Goal: Task Accomplishment & Management: Complete application form

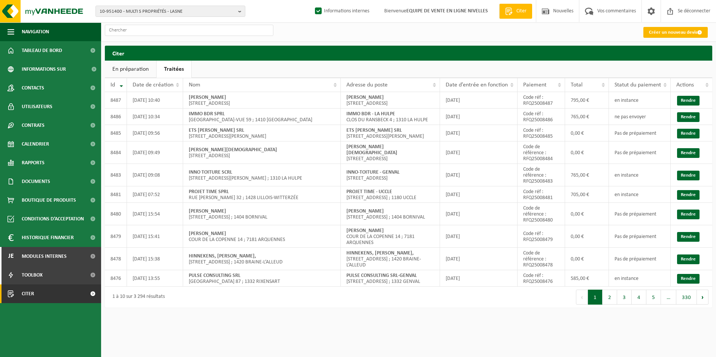
click at [671, 32] on font "Créer un nouveau devis" at bounding box center [673, 32] width 48 height 5
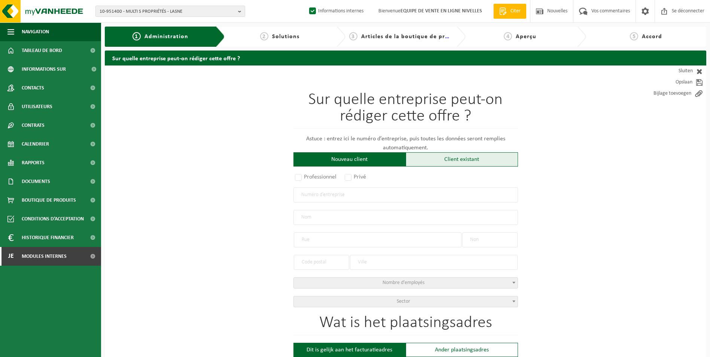
click at [454, 160] on div "Client existant" at bounding box center [462, 159] width 112 height 14
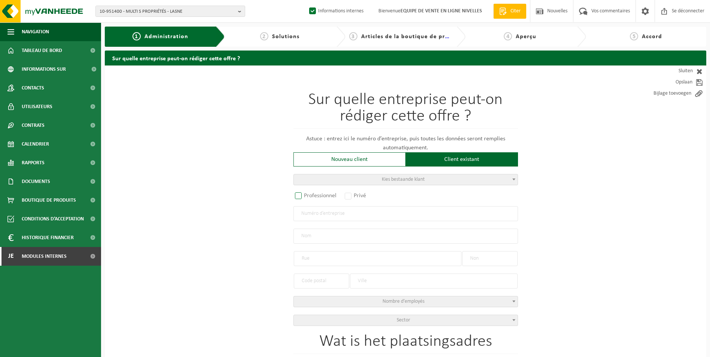
click at [316, 196] on label "Professionnel" at bounding box center [316, 196] width 45 height 10
click at [311, 196] on input "Professionnel" at bounding box center [308, 196] width 5 height 5
radio input "true"
drag, startPoint x: 332, startPoint y: 222, endPoint x: 334, endPoint y: 215, distance: 7.3
click at [332, 222] on div "Sur quelle entreprise peut-on rédiger cette offre ? Astuce : entrez ici le numé…" at bounding box center [406, 209] width 225 height 234
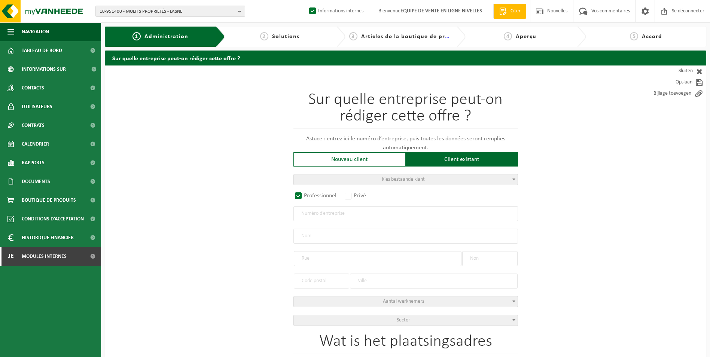
drag, startPoint x: 335, startPoint y: 216, endPoint x: 340, endPoint y: 218, distance: 5.6
click at [335, 216] on input "text" at bounding box center [406, 213] width 225 height 15
type input "1003992857"
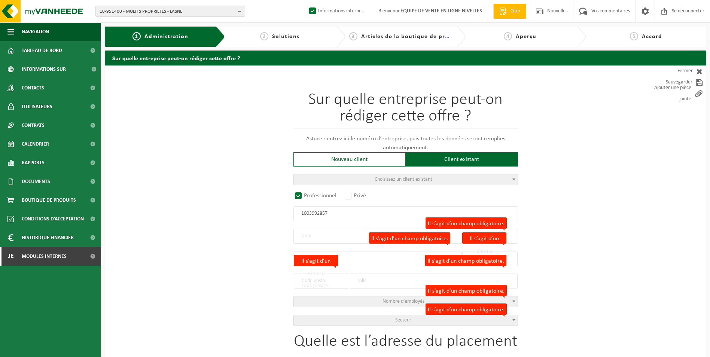
radio input "false"
select select
type input "PROGOMA BV"
type input "SMETSLAAN"
type input "25"
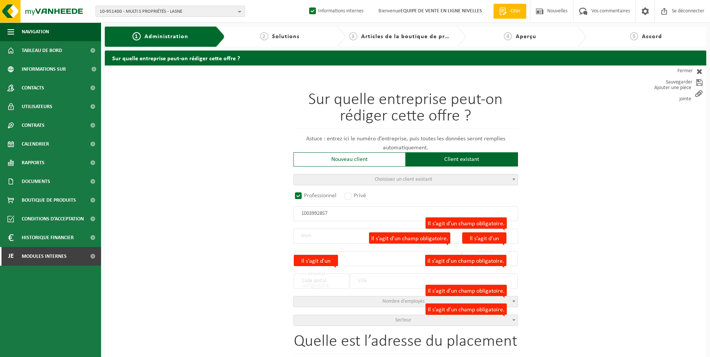
type input "3090"
type input "OVERIJSE"
type input "2353677185"
radio input "true"
select select "145982"
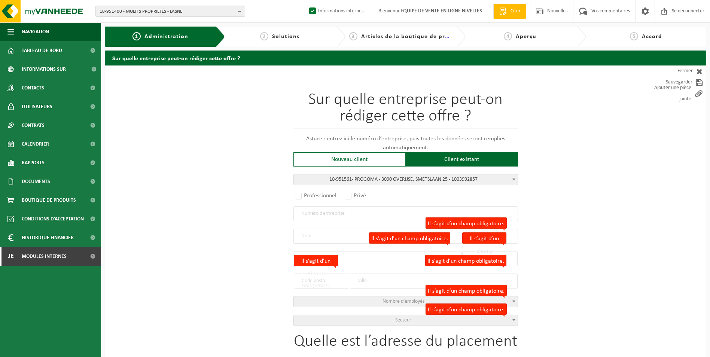
type input "1003.992.857"
type input "PROGOMA"
type input "SMETSLAAN"
type input "25"
type input "3090"
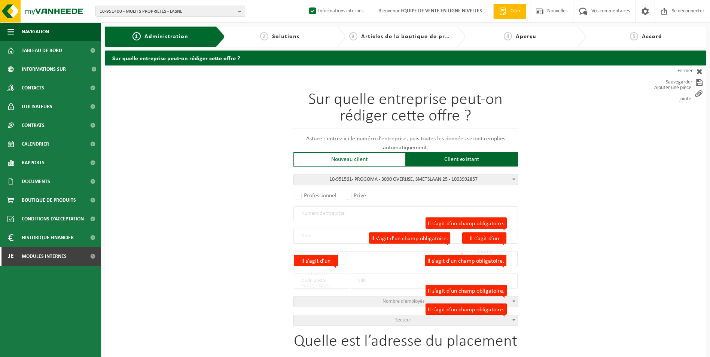
type input "OVERIJSE"
select select "11"
type input "PROGOMA"
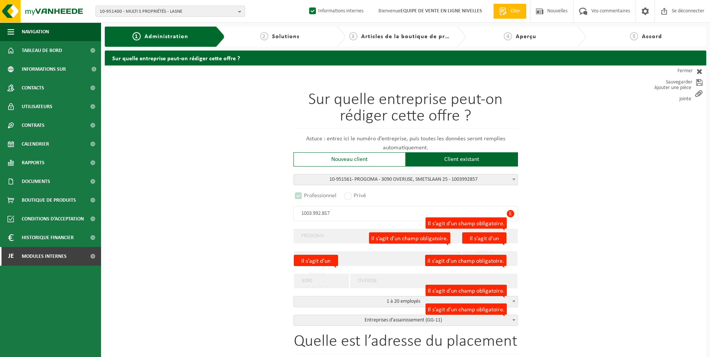
select select "D"
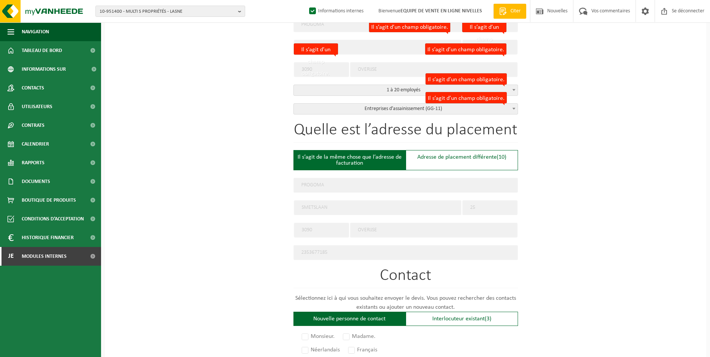
scroll to position [225, 0]
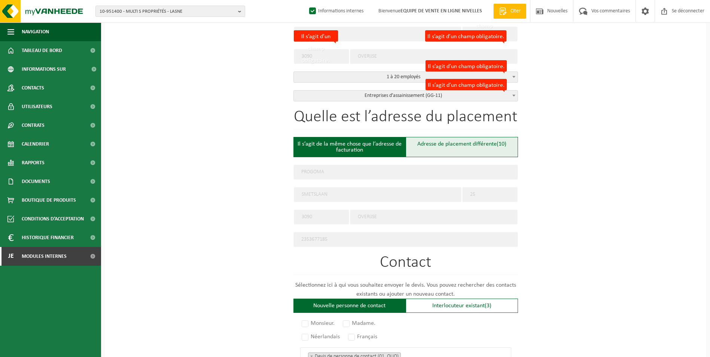
click at [447, 146] on div "Adresse de placement différente (10)" at bounding box center [462, 147] width 112 height 20
type input "Werf -"
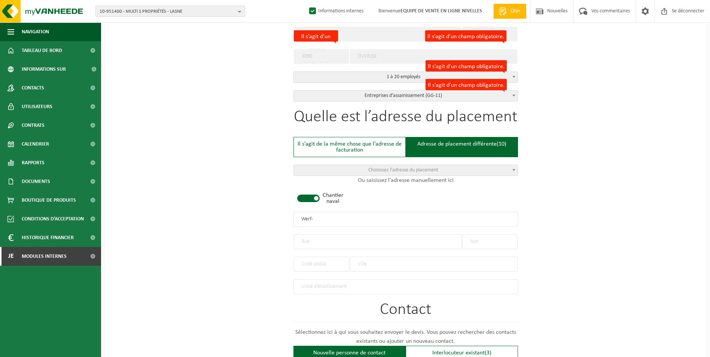
click at [311, 198] on span at bounding box center [308, 198] width 22 height 7
click at [310, 241] on input "text" at bounding box center [378, 241] width 168 height 15
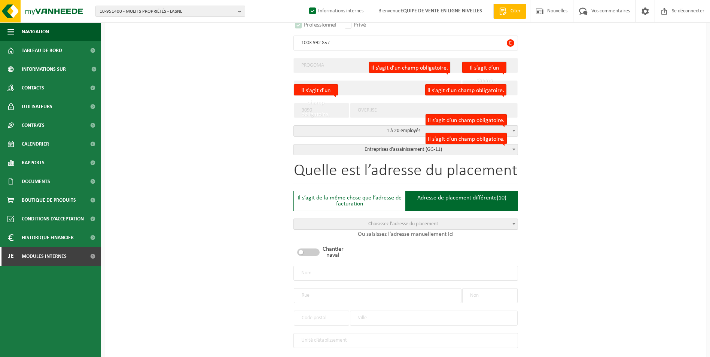
scroll to position [187, 0]
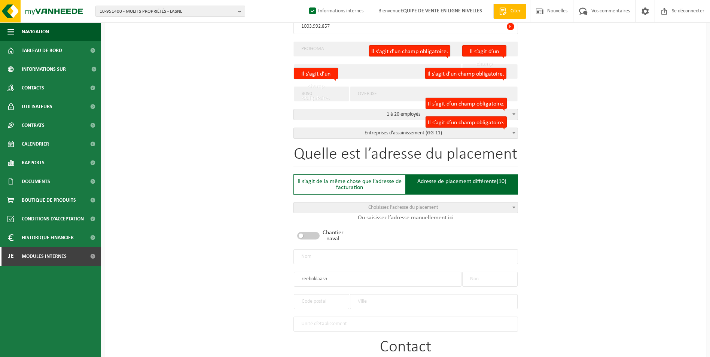
type input "reeboklaasn"
click at [511, 280] on input "text" at bounding box center [489, 279] width 55 height 15
type input "55"
click at [400, 298] on input "text" at bounding box center [434, 301] width 168 height 15
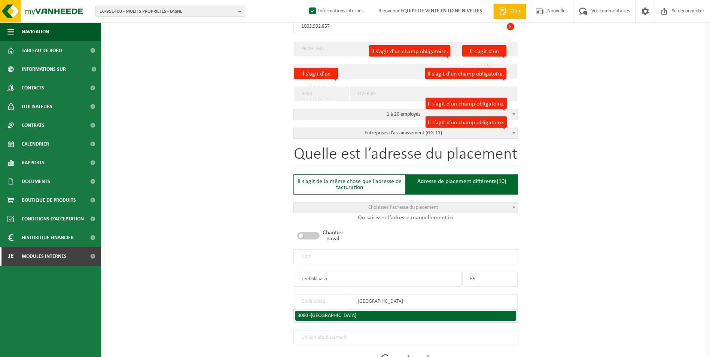
type input "tervuren"
click at [315, 313] on span "TERVUREN" at bounding box center [334, 316] width 46 height 6
type input "3080"
type input "TERVUREN"
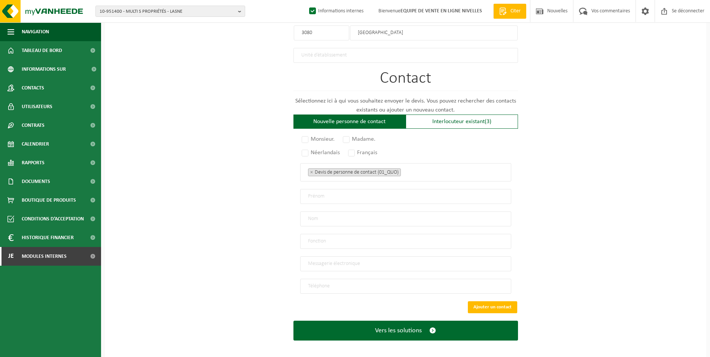
scroll to position [456, 0]
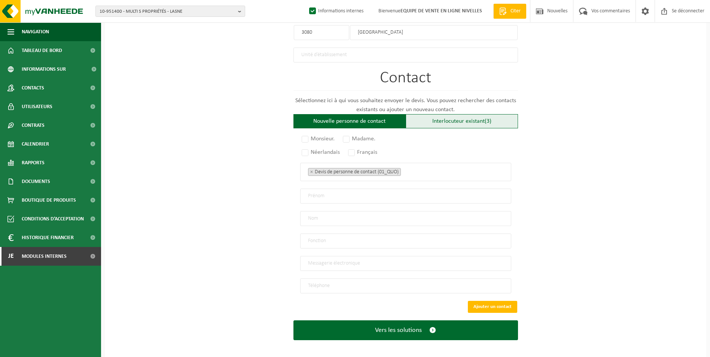
click at [490, 122] on div "Interlocuteur existant (3)" at bounding box center [462, 121] width 112 height 14
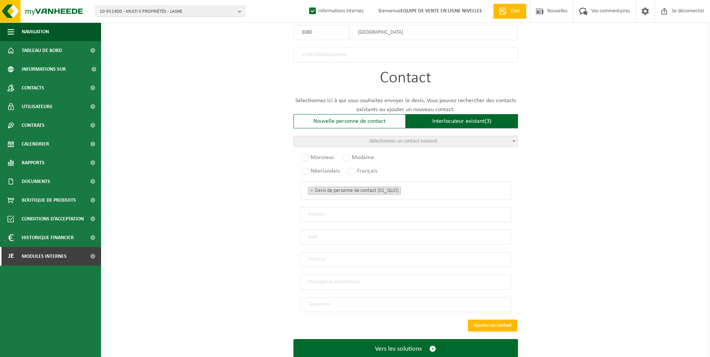
click at [477, 140] on span "Sélectionnez un contact existant" at bounding box center [406, 141] width 224 height 10
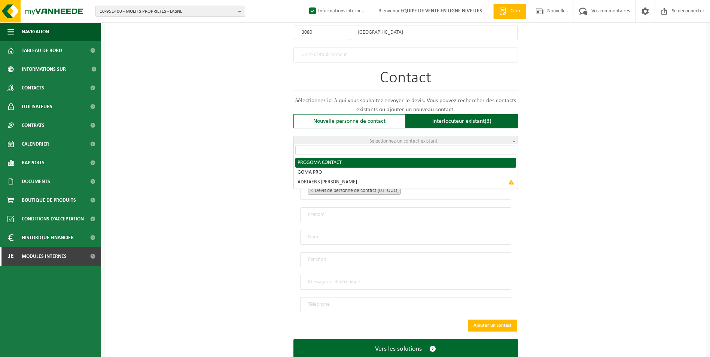
radio input "true"
select select "{"code":"10-951562","firstname":"CONTACT","surname":"PROGOMA","gender":"Unknown…"
type input "CONTACT"
type input "PROGOMA"
type input "mc@progoma.be"
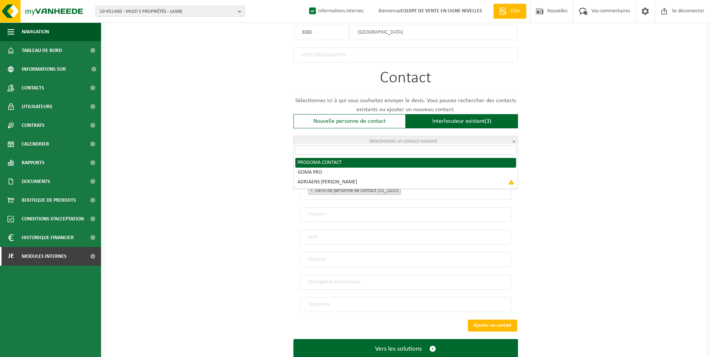
type input "0497/22 94 10"
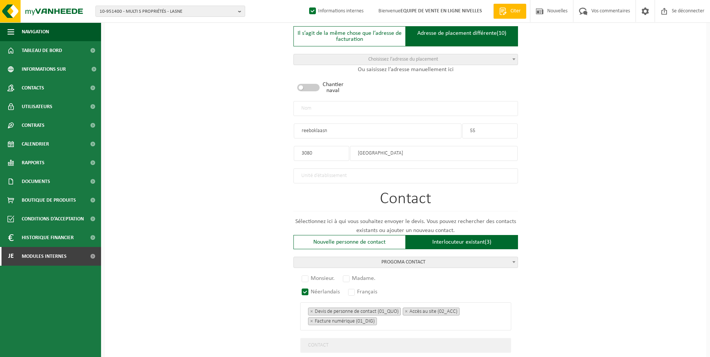
scroll to position [335, 0]
click at [316, 130] on input "reeboklaasn" at bounding box center [378, 131] width 168 height 15
click at [326, 130] on input "reebok laasn" at bounding box center [378, 131] width 168 height 15
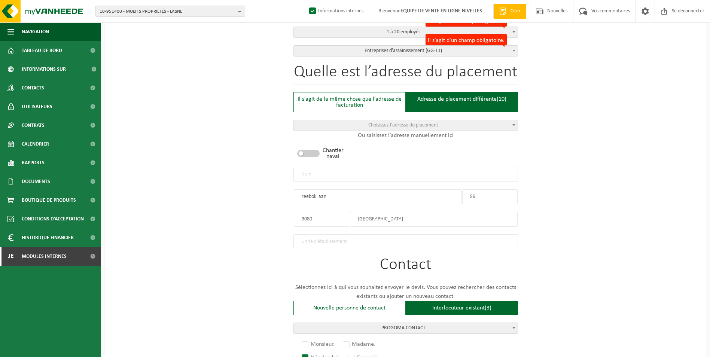
scroll to position [260, 0]
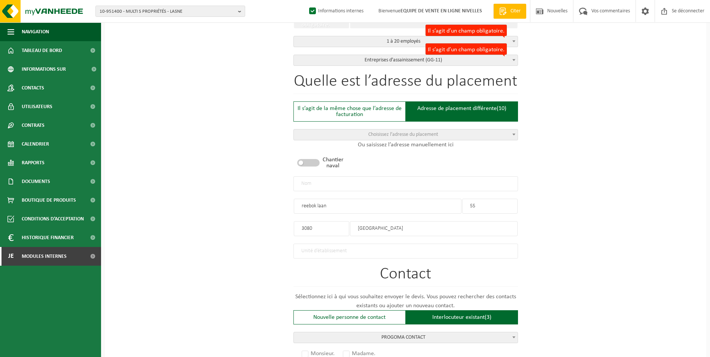
click at [318, 205] on input "reebok laan" at bounding box center [378, 206] width 168 height 15
click at [303, 204] on input "reeboklaan" at bounding box center [378, 206] width 168 height 15
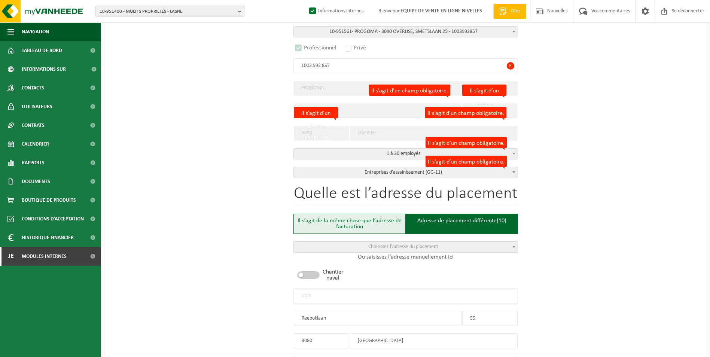
scroll to position [185, 0]
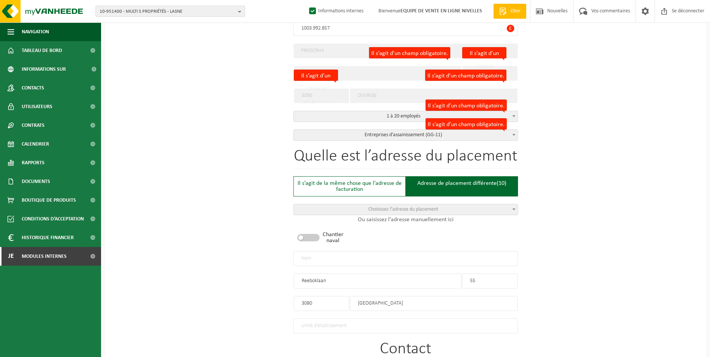
type input "Reeboklaan"
click at [356, 254] on input "text" at bounding box center [406, 258] width 225 height 15
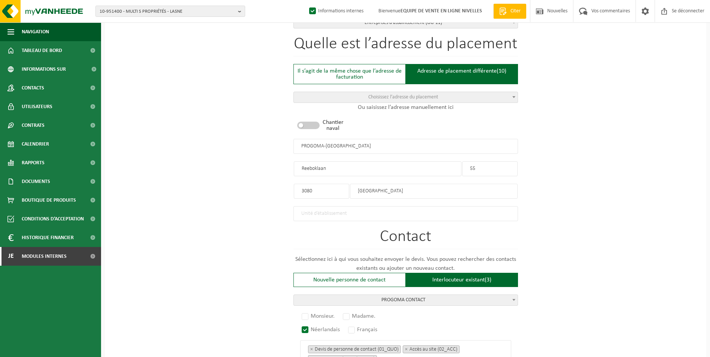
scroll to position [485, 0]
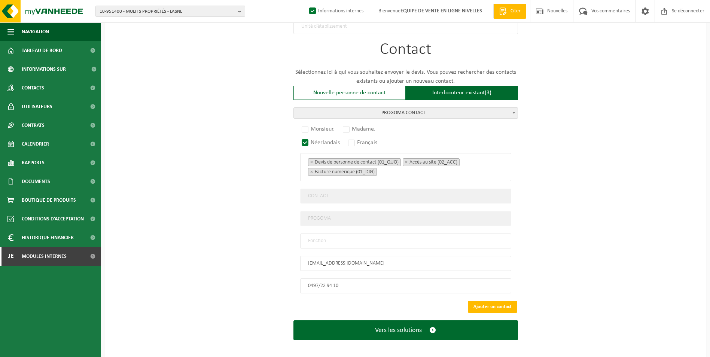
type input "PROGOMA-[GEOGRAPHIC_DATA]"
click at [354, 242] on input "text" at bounding box center [405, 241] width 211 height 15
click at [306, 127] on label "Monsieur." at bounding box center [318, 129] width 37 height 10
radio input "true"
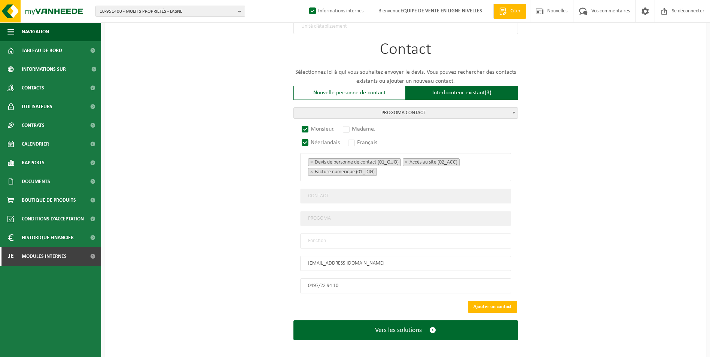
click at [342, 237] on input "text" at bounding box center [405, 241] width 211 height 15
type input "CONTACT"
click at [511, 302] on button "Ajouter un contact" at bounding box center [492, 307] width 49 height 12
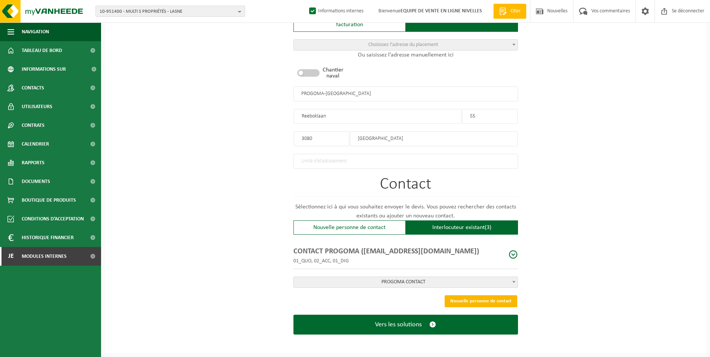
scroll to position [347, 0]
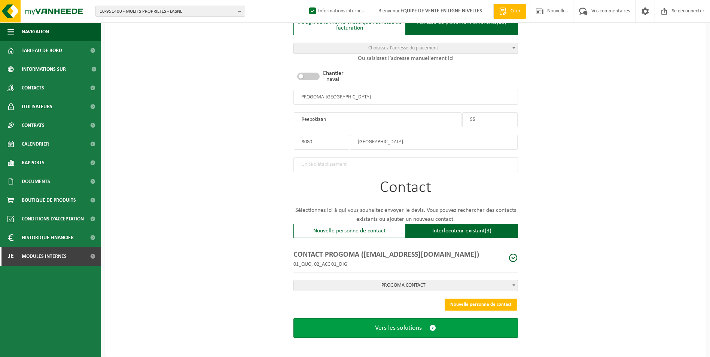
click at [429, 330] on button "Vers les solutions" at bounding box center [406, 328] width 225 height 20
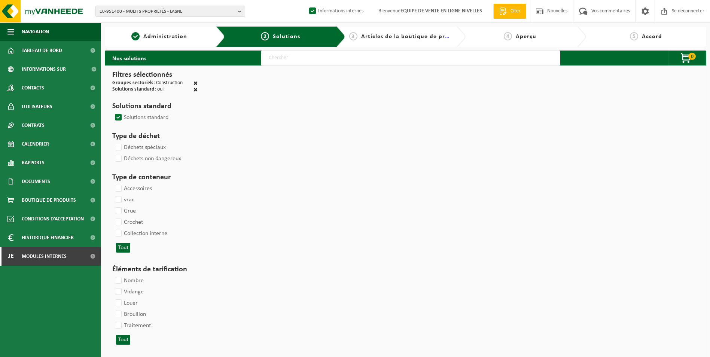
select select
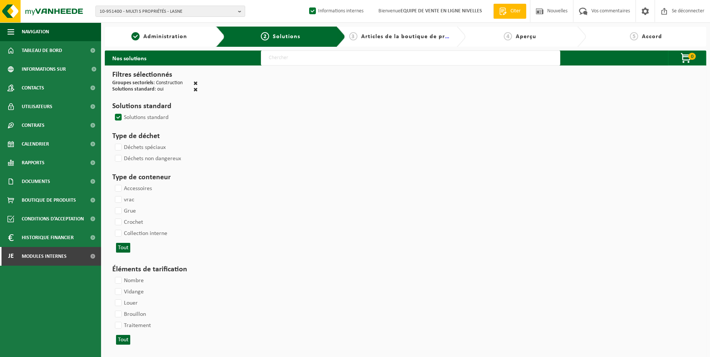
select select
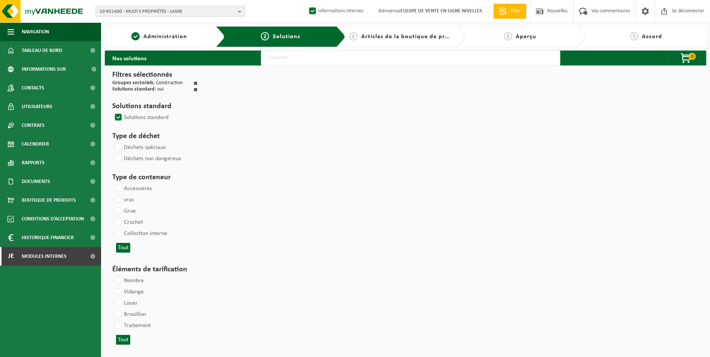
select select
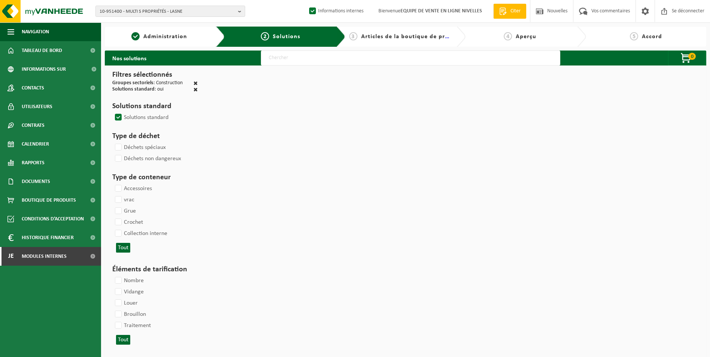
select select
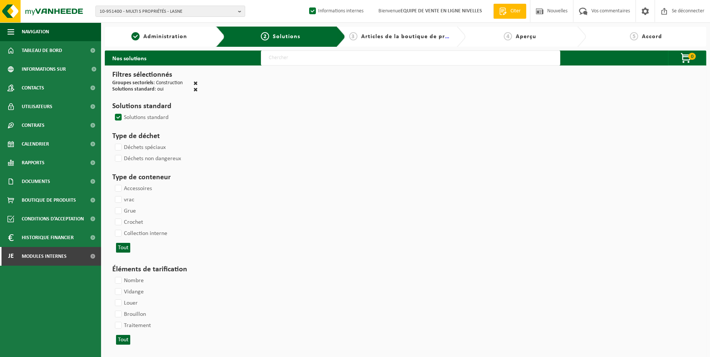
select select
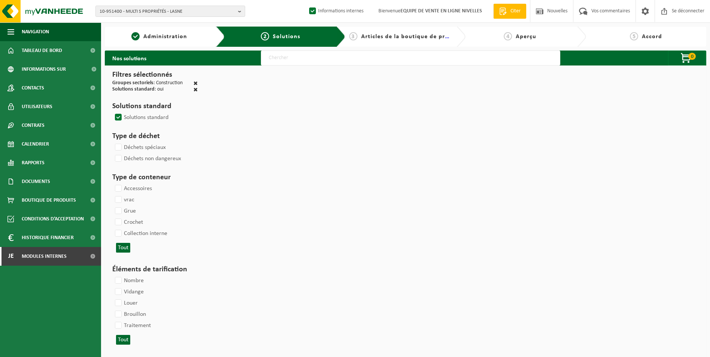
select select
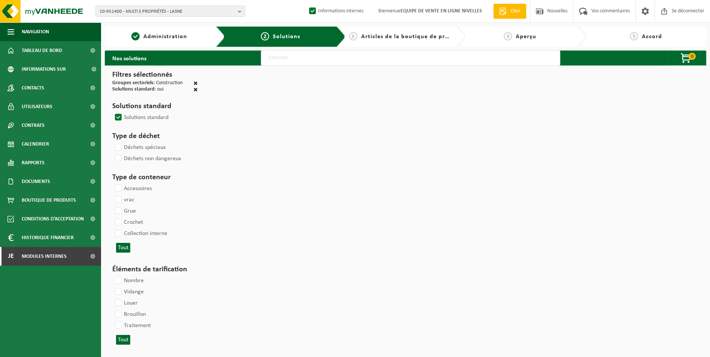
select select
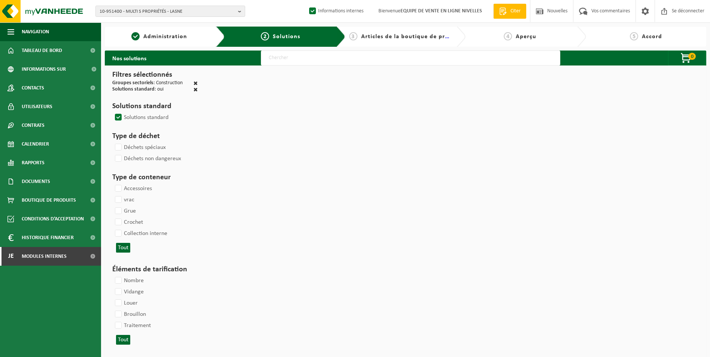
select select
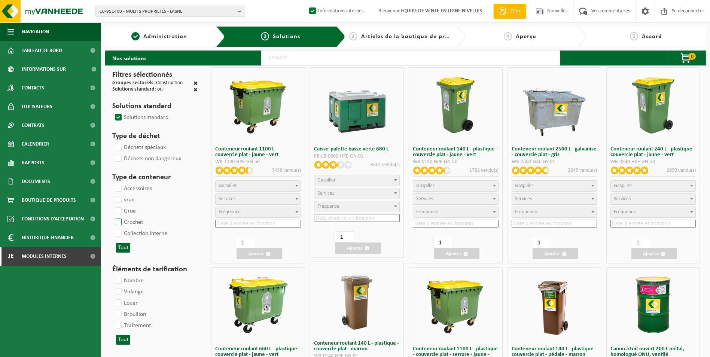
click at [122, 221] on label "Crochet" at bounding box center [128, 222] width 30 height 11
click at [112, 217] on input "Crochet" at bounding box center [112, 216] width 0 height 0
checkbox input "true"
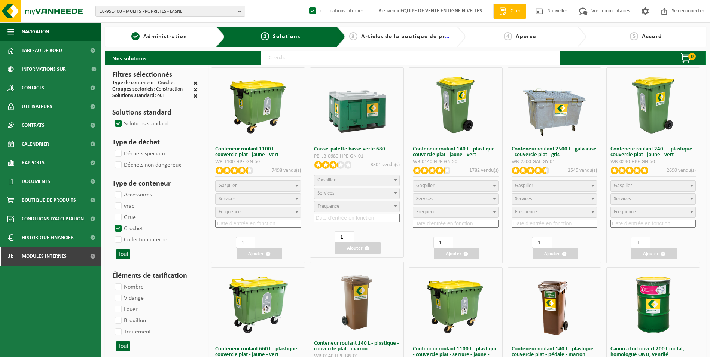
select select
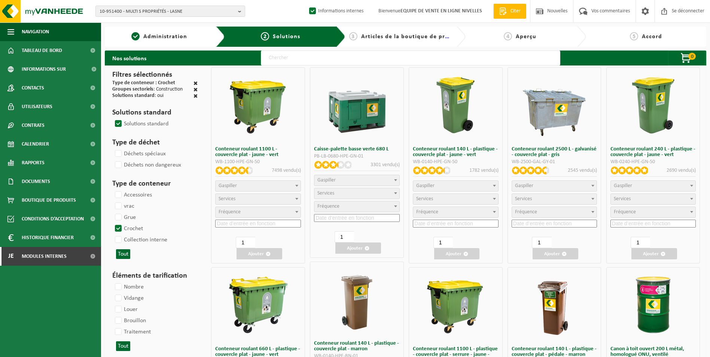
select select
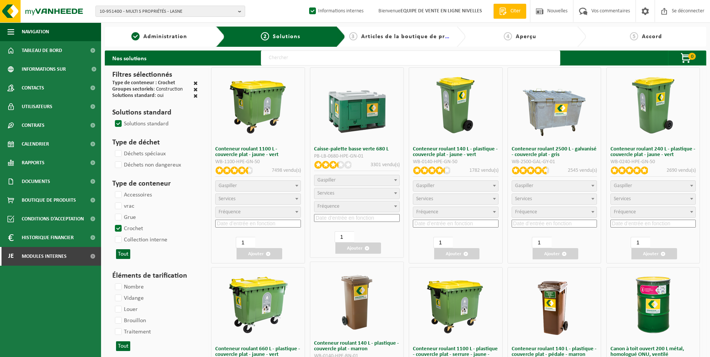
select select
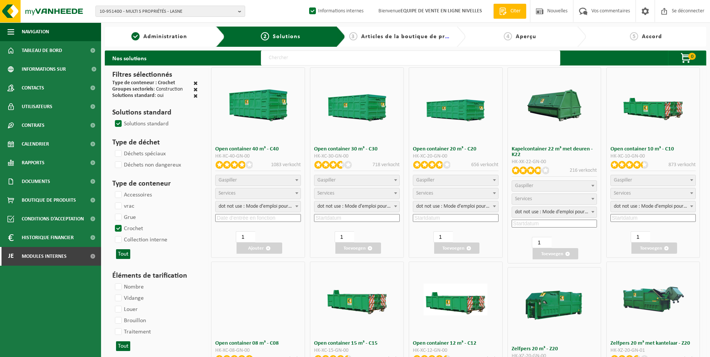
select select
select select "25"
select select
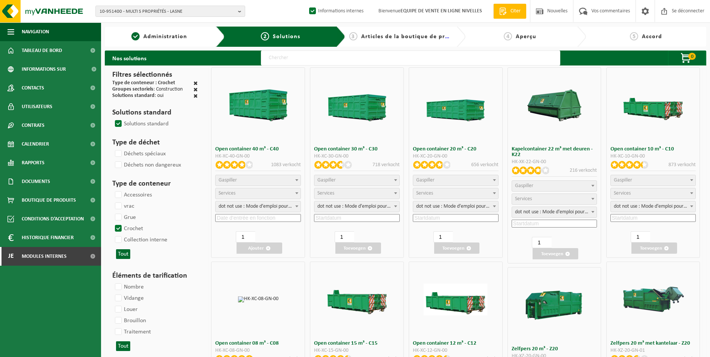
select select
select select "197"
select select
select select "8"
select select
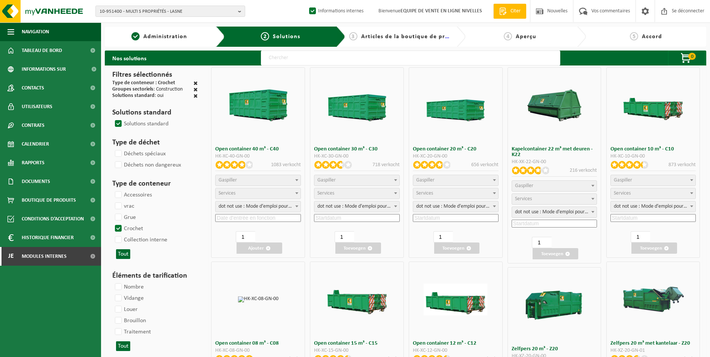
select select "7"
select select
select select "7"
select select
select select "25"
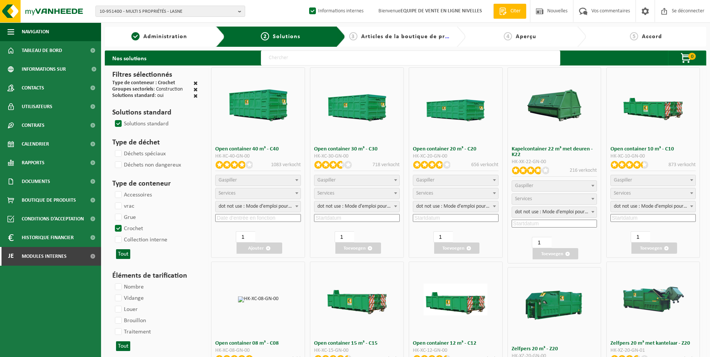
select select "25"
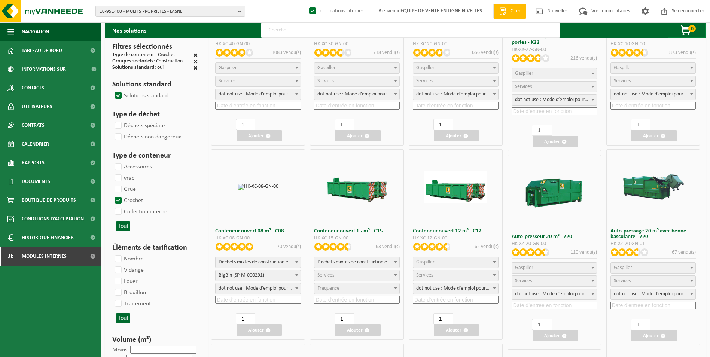
scroll to position [150, 0]
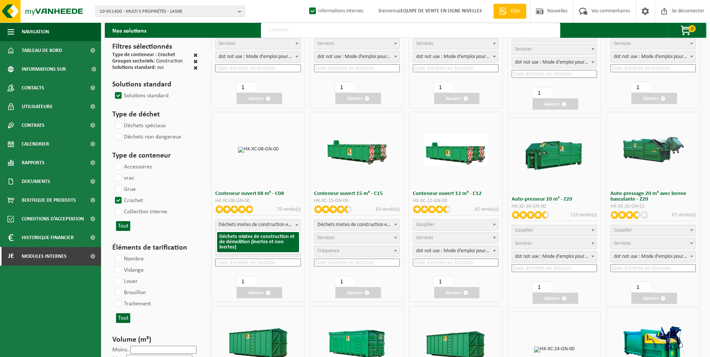
click at [265, 226] on span "Déchets mixtes de construction et de démolition (inertes et non inertes)" at bounding box center [258, 225] width 85 height 10
select select
select select "197"
select select "25"
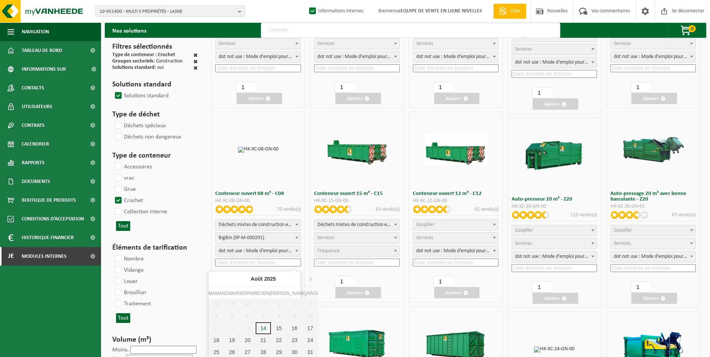
click at [253, 262] on input at bounding box center [258, 263] width 86 height 8
click at [216, 337] on div "18" at bounding box center [217, 340] width 16 height 12
type input "2025-08-18"
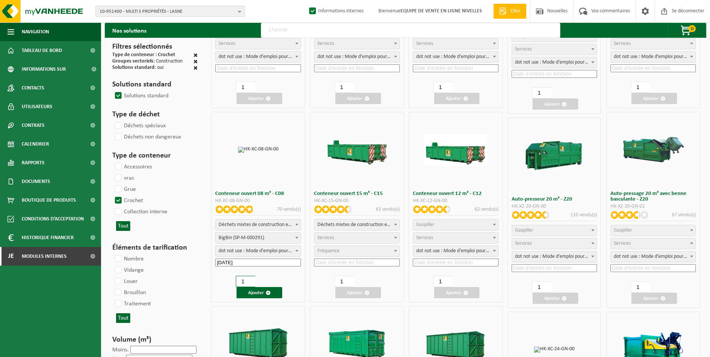
click at [250, 282] on input "1" at bounding box center [245, 281] width 19 height 11
type input "2"
click at [250, 280] on input "2" at bounding box center [245, 281] width 19 height 11
click at [261, 293] on font "Ajouter" at bounding box center [256, 293] width 16 height 5
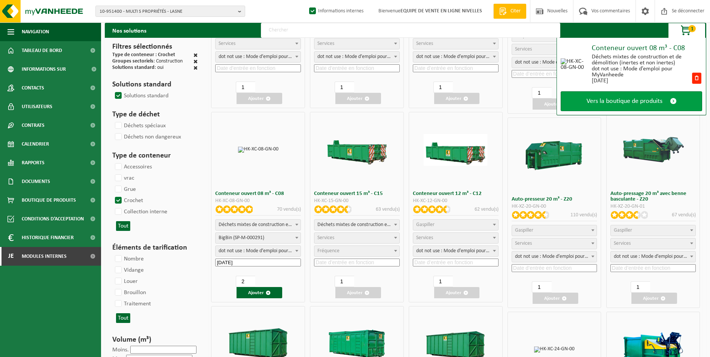
click at [643, 108] on link "Vers la boutique de produits" at bounding box center [632, 101] width 142 height 20
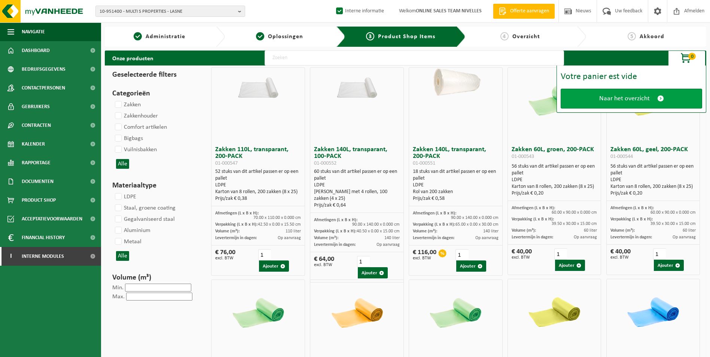
click at [641, 97] on span "Naar het overzicht" at bounding box center [624, 99] width 51 height 8
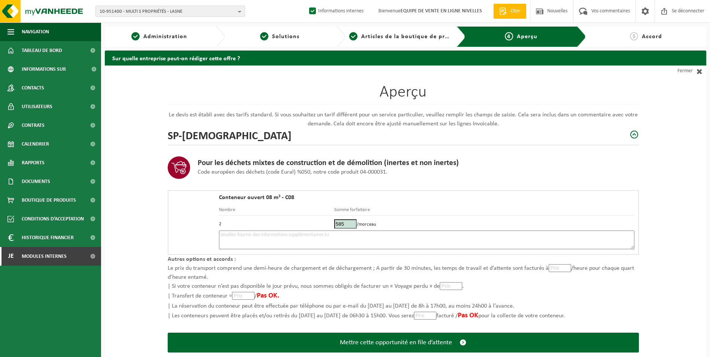
click at [370, 242] on textarea at bounding box center [427, 240] width 416 height 19
type textarea "p"
drag, startPoint x: 220, startPoint y: 235, endPoint x: 295, endPoint y: 234, distance: 75.6
click at [295, 234] on textarea "Placement 8m3 tt venant le 18/08. Emplacement réservé. Dans la matinée si possi…" at bounding box center [427, 240] width 416 height 19
click at [234, 240] on textarea "Placement 8m3 tt venant le 18/08. Emplacement réservé. Dans la matinée si possi…" at bounding box center [427, 240] width 416 height 19
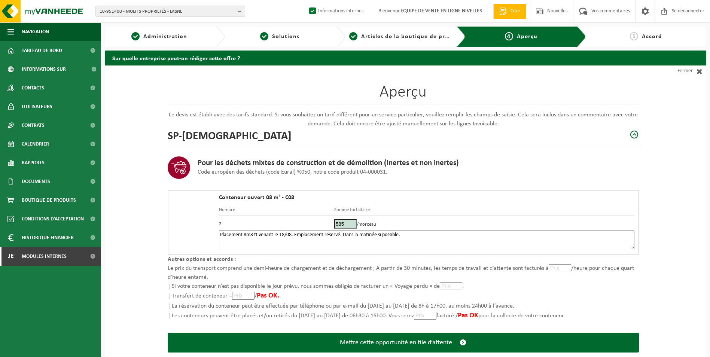
paste textarea "Placement 8m3 tt venant le 18/08."
click at [273, 240] on textarea "Placement 8m3 tt venant le 18/08. Emplacement réservé. Dans la matinée si possi…" at bounding box center [427, 240] width 416 height 19
click at [316, 240] on textarea "Placement 8m3 tt venant le 18/08. Emplacement réservé. Dans la matinée si possi…" at bounding box center [427, 240] width 416 height 19
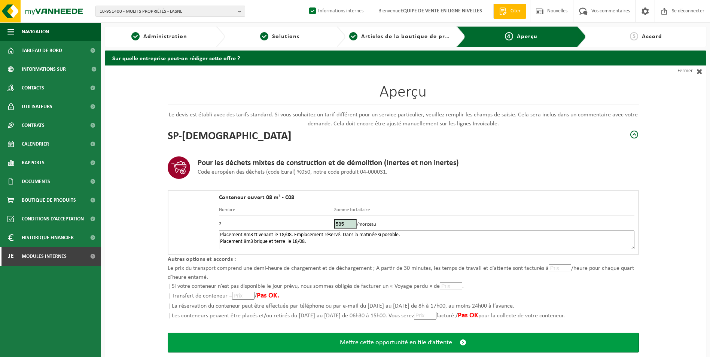
type textarea "Placement 8m3 tt venant le 18/08. Emplacement réservé. Dans la matinée si possi…"
click at [407, 337] on button "Mettre cette opportunité en file d’attente" at bounding box center [403, 343] width 471 height 20
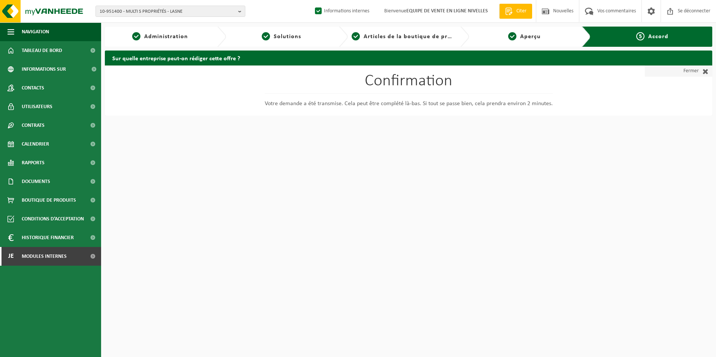
click at [679, 68] on link "Fermer" at bounding box center [678, 71] width 67 height 11
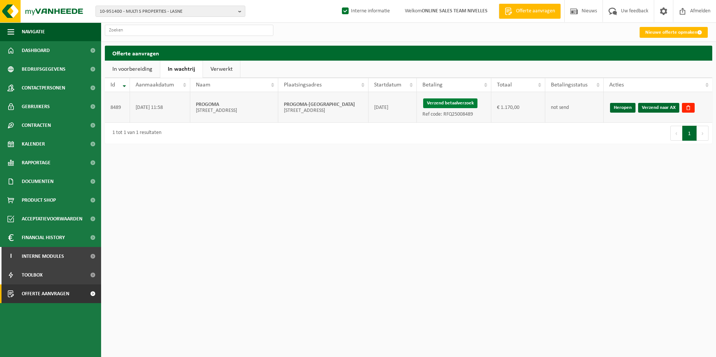
click at [469, 104] on button "Verzend betaalverzoek" at bounding box center [450, 103] width 54 height 10
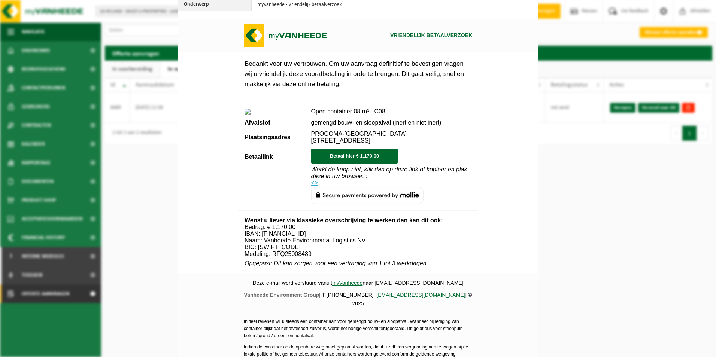
scroll to position [256, 0]
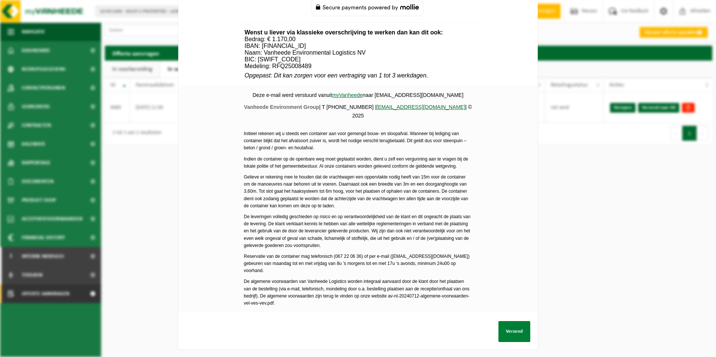
click at [505, 329] on button "Verzend" at bounding box center [514, 331] width 32 height 21
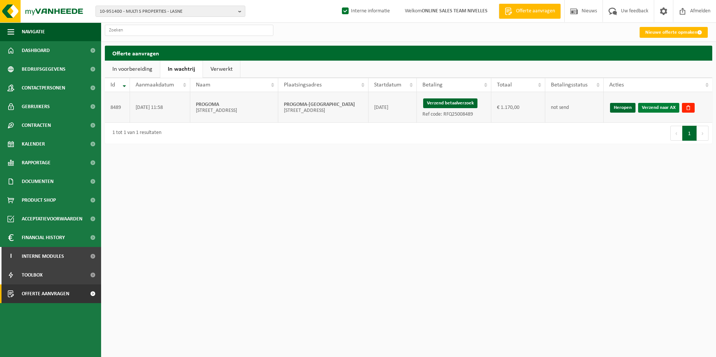
click at [653, 109] on link "Verzend naar AX" at bounding box center [658, 108] width 41 height 10
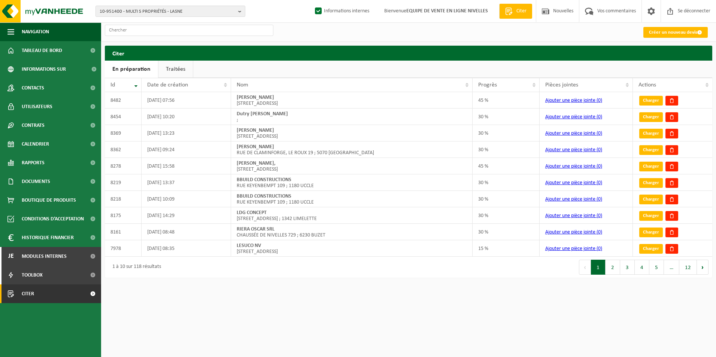
click at [185, 70] on link "Traitées" at bounding box center [175, 69] width 34 height 17
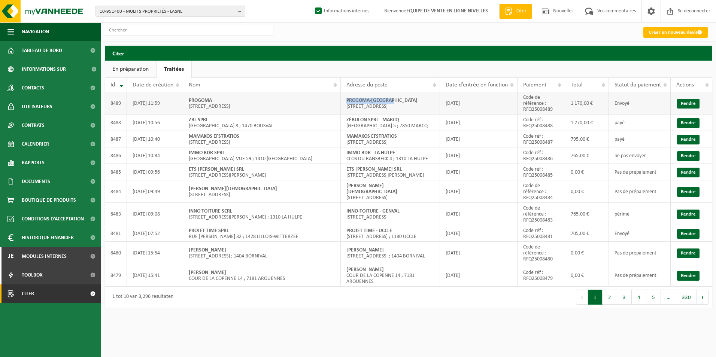
drag, startPoint x: 345, startPoint y: 101, endPoint x: 404, endPoint y: 101, distance: 59.5
click at [404, 101] on td "PROGOMA-TERVUREN [STREET_ADDRESS]" at bounding box center [390, 103] width 99 height 22
copy strong "PROGOMA-[GEOGRAPHIC_DATA]"
